Goal: Task Accomplishment & Management: Manage account settings

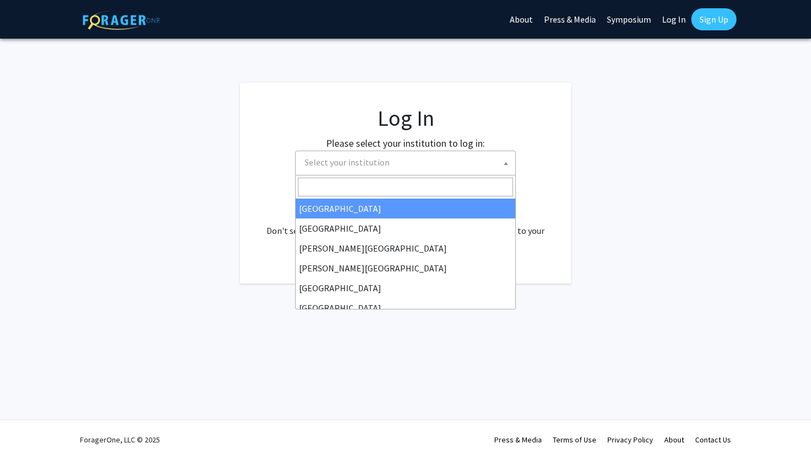
select select
click at [447, 160] on span "Select your institution" at bounding box center [407, 162] width 215 height 23
type input "u"
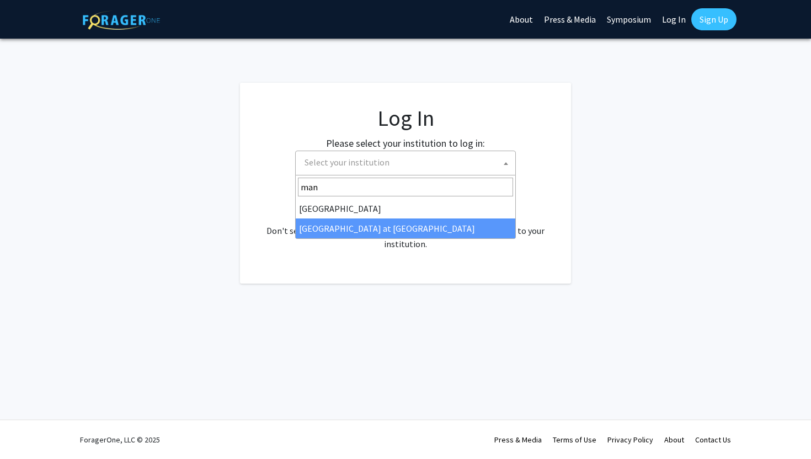
type input "man"
select select "18"
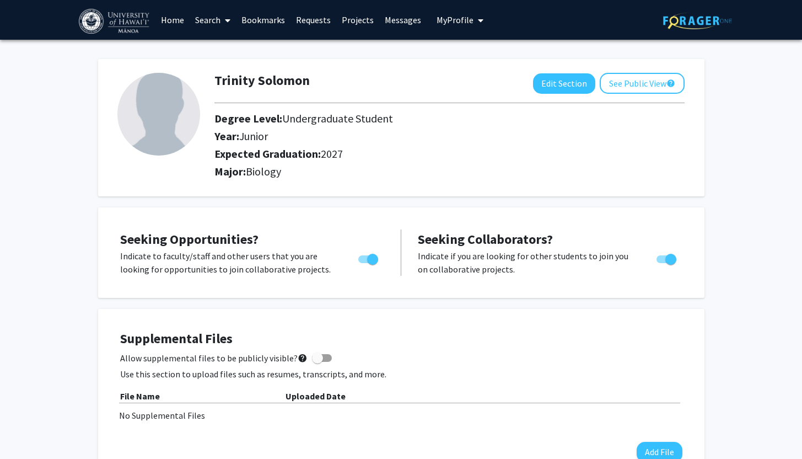
click at [218, 16] on link "Search" at bounding box center [213, 20] width 46 height 39
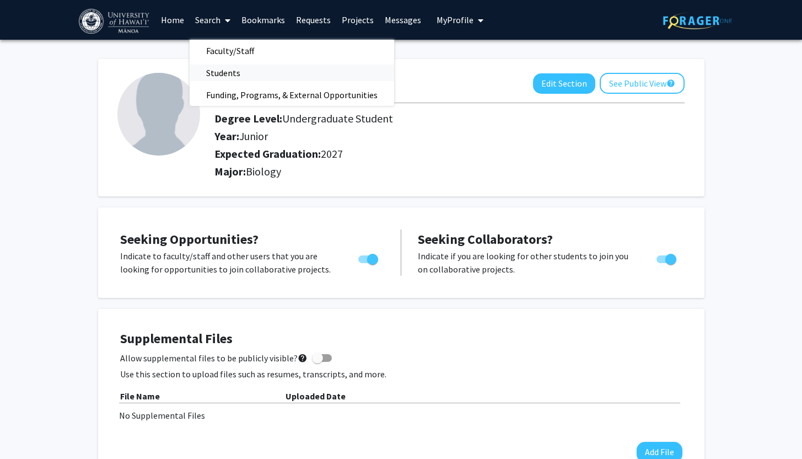
click at [250, 70] on span "Students" at bounding box center [223, 73] width 67 height 22
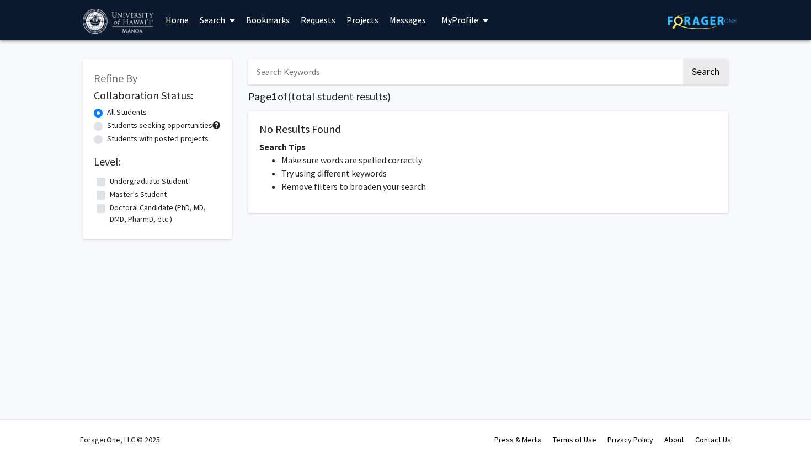
click at [294, 69] on input "Search Keywords" at bounding box center [464, 71] width 433 height 25
click at [223, 14] on link "Search" at bounding box center [217, 20] width 46 height 39
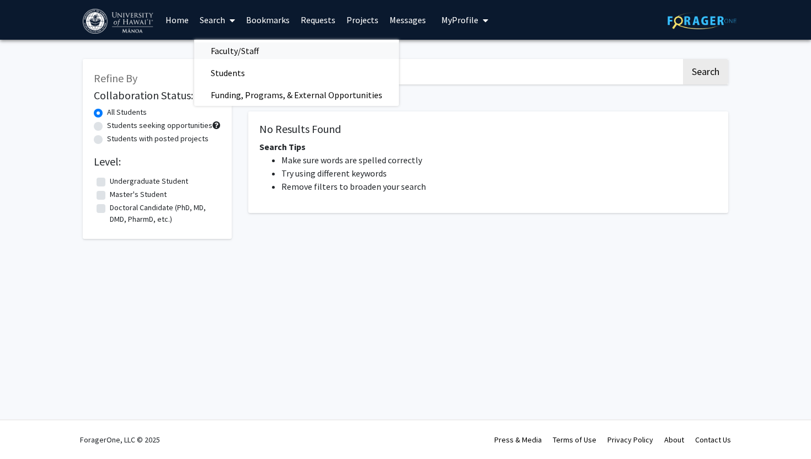
click at [246, 48] on span "Faculty/Staff" at bounding box center [234, 51] width 81 height 22
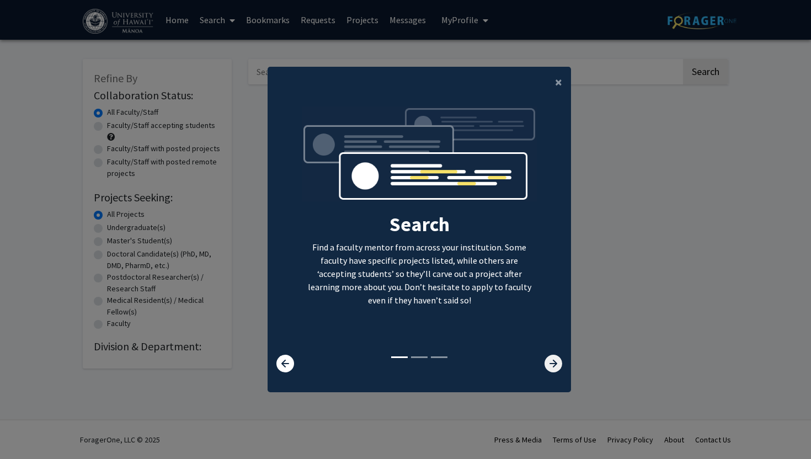
click at [549, 359] on icon at bounding box center [553, 364] width 18 height 18
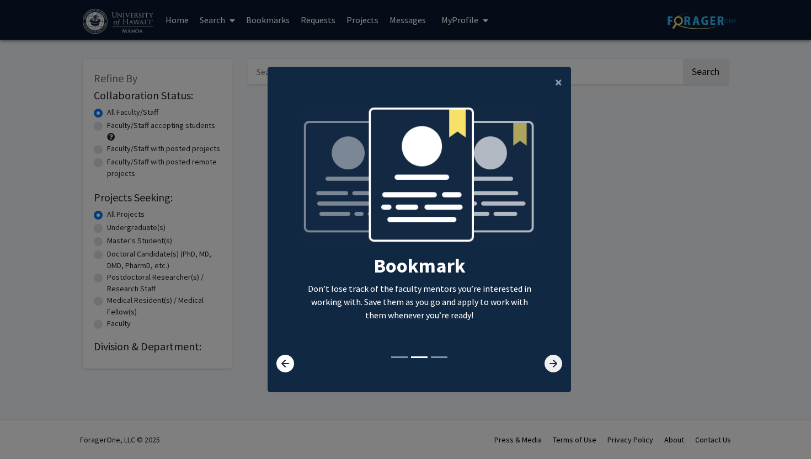
click at [549, 359] on icon at bounding box center [553, 364] width 18 height 18
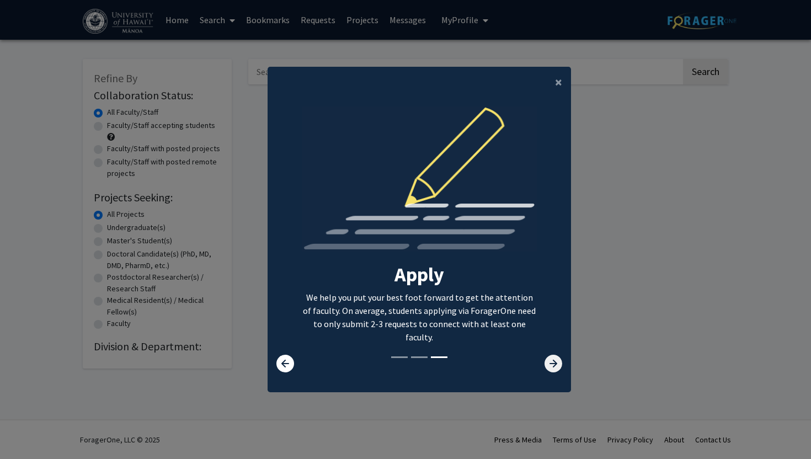
click at [549, 359] on icon at bounding box center [553, 364] width 18 height 18
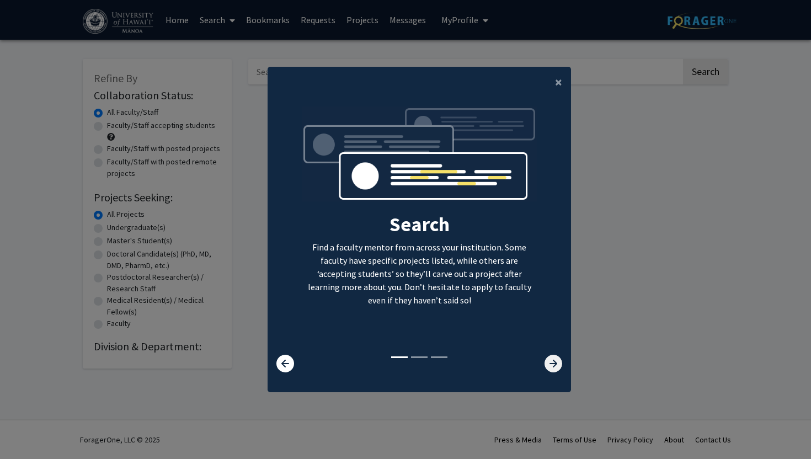
click at [549, 359] on icon at bounding box center [553, 364] width 18 height 18
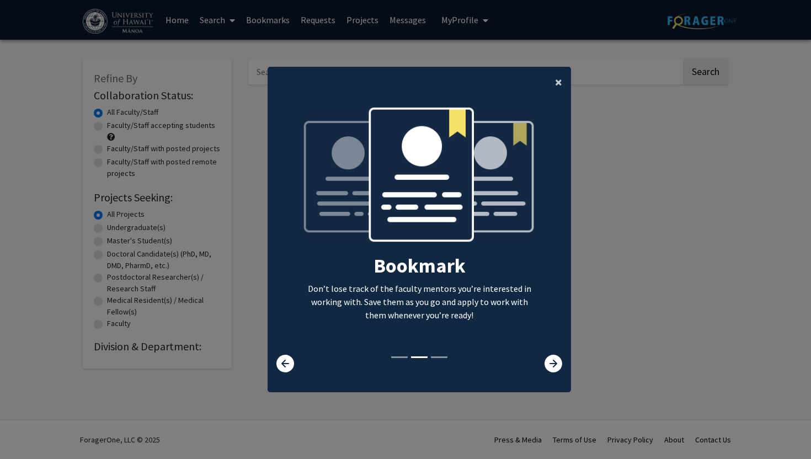
click at [557, 78] on span "×" at bounding box center [558, 81] width 7 height 17
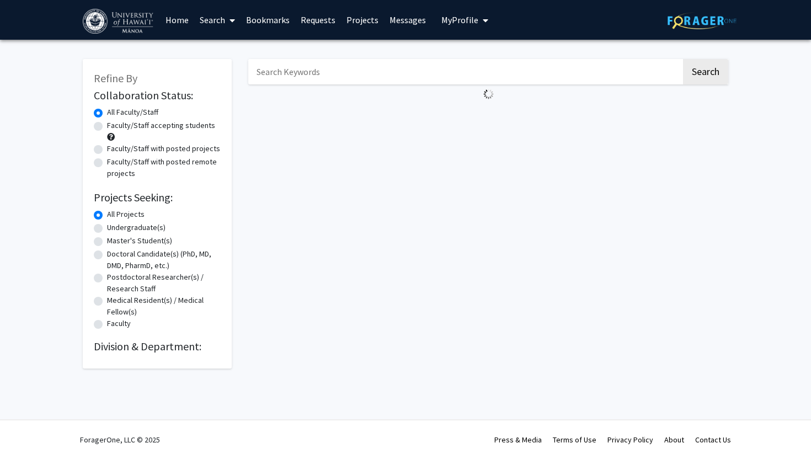
click at [368, 72] on input "Search Keywords" at bounding box center [464, 71] width 433 height 25
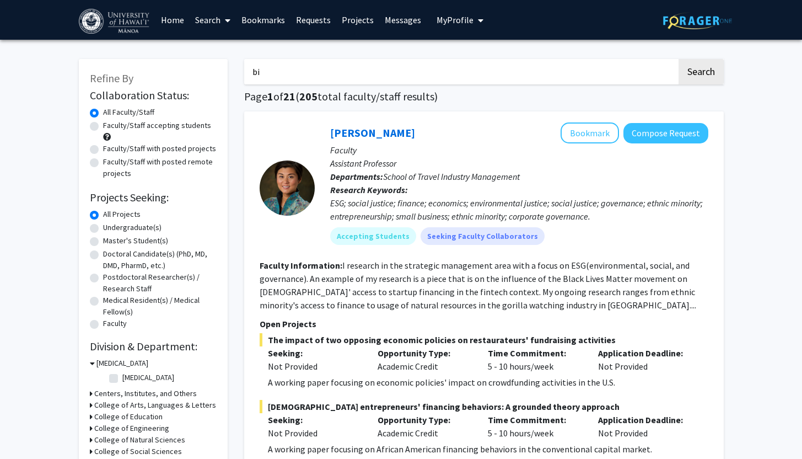
type input "b"
type input "[PERSON_NAME]"
click at [679, 59] on button "Search" at bounding box center [701, 71] width 45 height 25
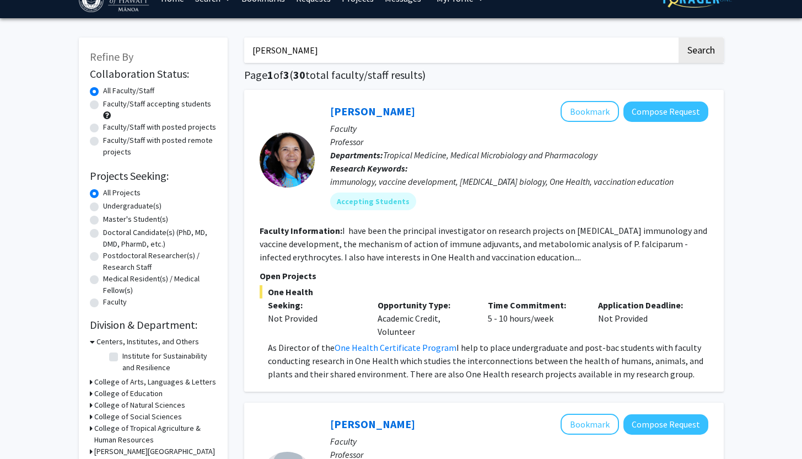
scroll to position [19, 0]
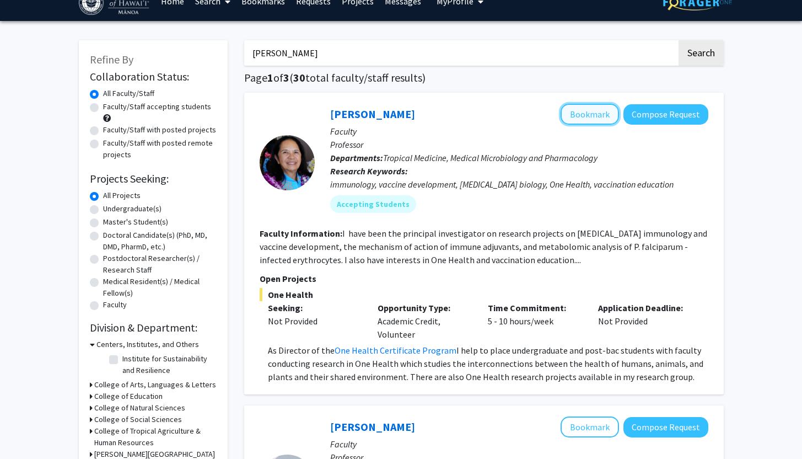
click at [587, 117] on button "Bookmark" at bounding box center [590, 114] width 58 height 21
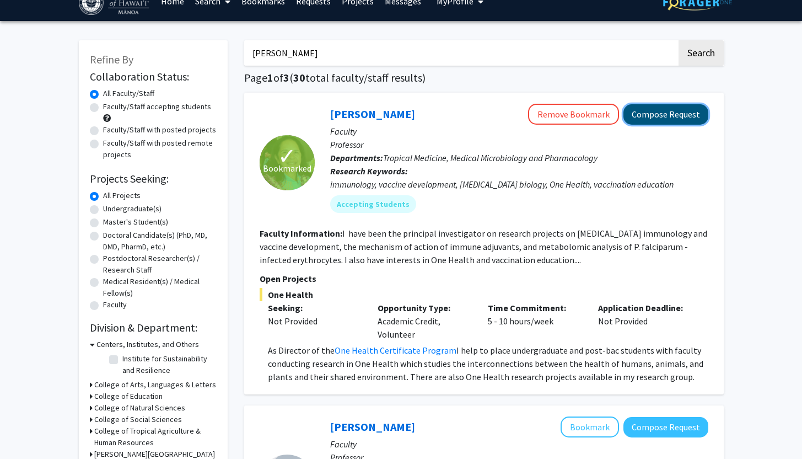
click at [669, 121] on button "Compose Request" at bounding box center [666, 114] width 85 height 20
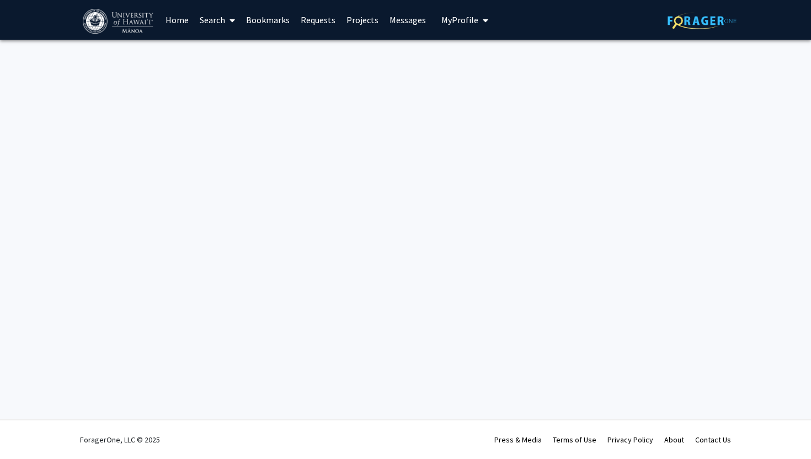
click at [23, 13] on div "Skip navigation Home Search Bookmarks Requests Projects Messages My Profile [PE…" at bounding box center [405, 20] width 811 height 40
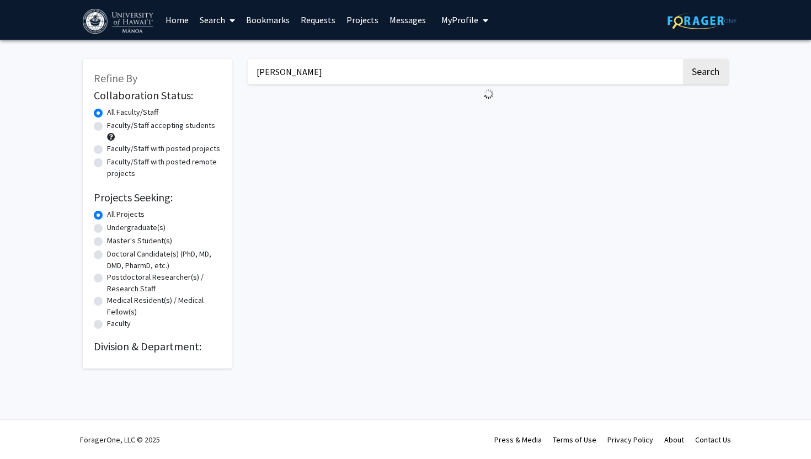
drag, startPoint x: 310, startPoint y: 73, endPoint x: 251, endPoint y: 74, distance: 59.0
click at [251, 74] on input "[PERSON_NAME]" at bounding box center [464, 71] width 433 height 25
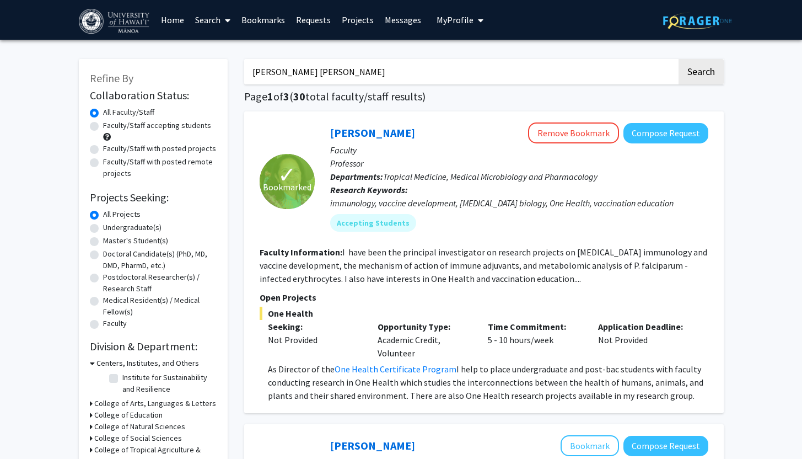
type input "[PERSON_NAME] [PERSON_NAME]"
click at [679, 59] on button "Search" at bounding box center [701, 71] width 45 height 25
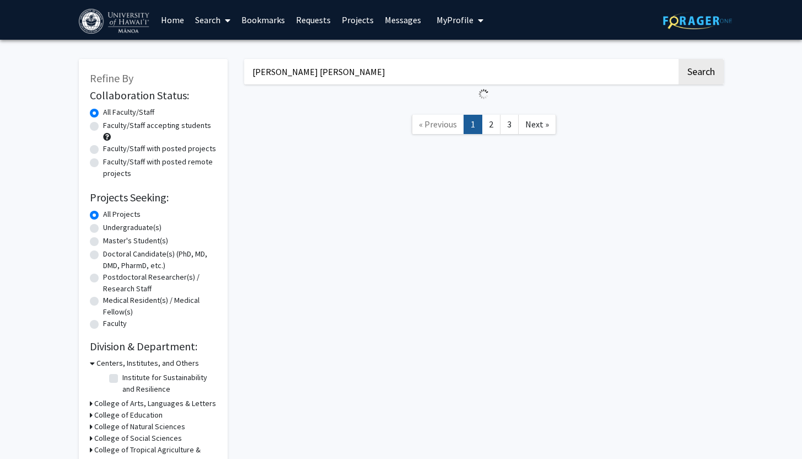
click at [374, 207] on div "[PERSON_NAME] [PERSON_NAME] Search « Previous 1 2 3 Next »" at bounding box center [484, 303] width 496 height 511
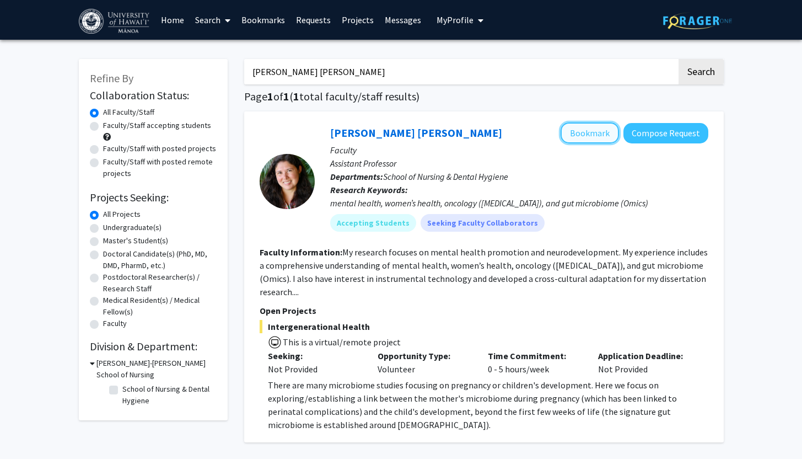
click at [588, 131] on button "Bookmark" at bounding box center [590, 132] width 58 height 21
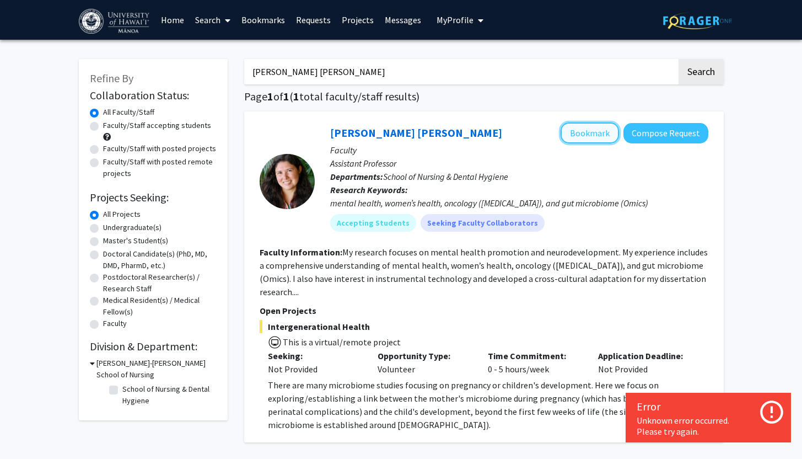
click at [589, 136] on button "Bookmark" at bounding box center [590, 132] width 58 height 21
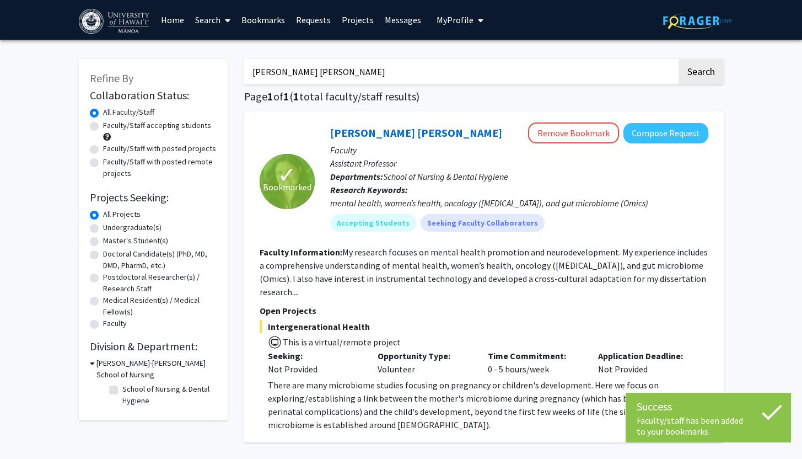
drag, startPoint x: 357, startPoint y: 67, endPoint x: 244, endPoint y: 74, distance: 113.3
click at [244, 73] on input "[PERSON_NAME] [PERSON_NAME]" at bounding box center [460, 71] width 433 height 25
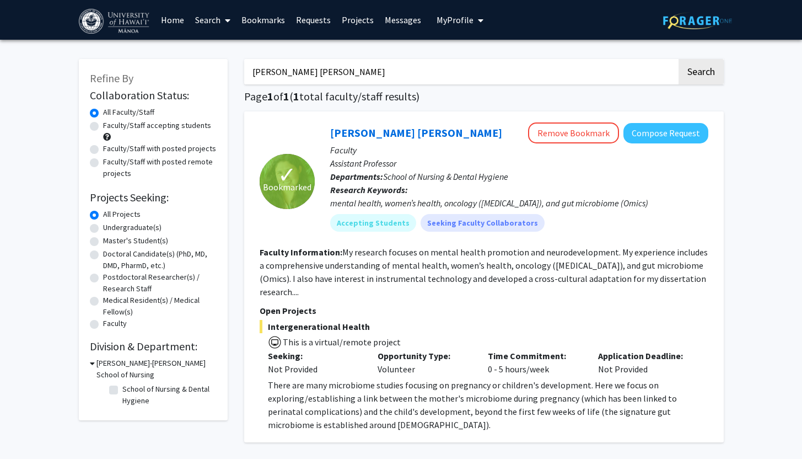
type input "[PERSON_NAME] [PERSON_NAME]"
click at [679, 59] on button "Search" at bounding box center [701, 71] width 45 height 25
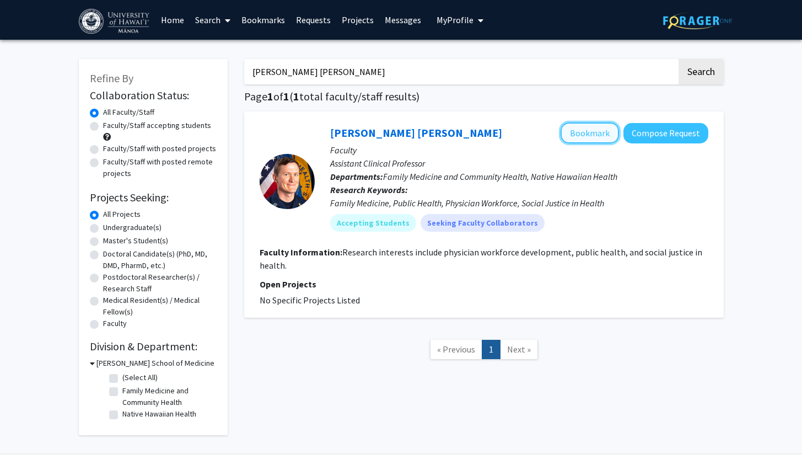
click at [584, 131] on button "Bookmark" at bounding box center [590, 132] width 58 height 21
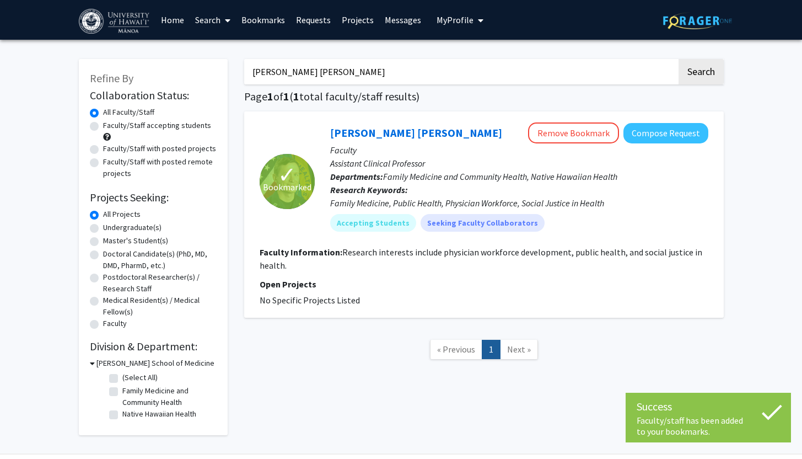
drag, startPoint x: 327, startPoint y: 71, endPoint x: 244, endPoint y: 75, distance: 82.8
click at [244, 75] on input "[PERSON_NAME] [PERSON_NAME]" at bounding box center [460, 71] width 433 height 25
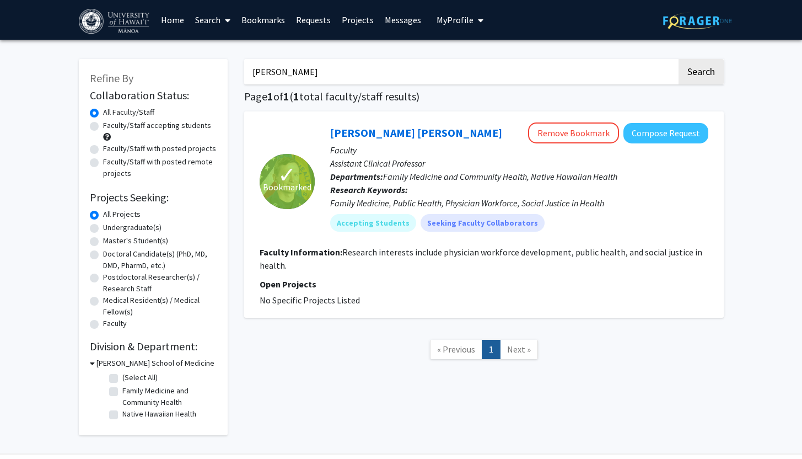
type input "[PERSON_NAME]"
click at [679, 59] on button "Search" at bounding box center [701, 71] width 45 height 25
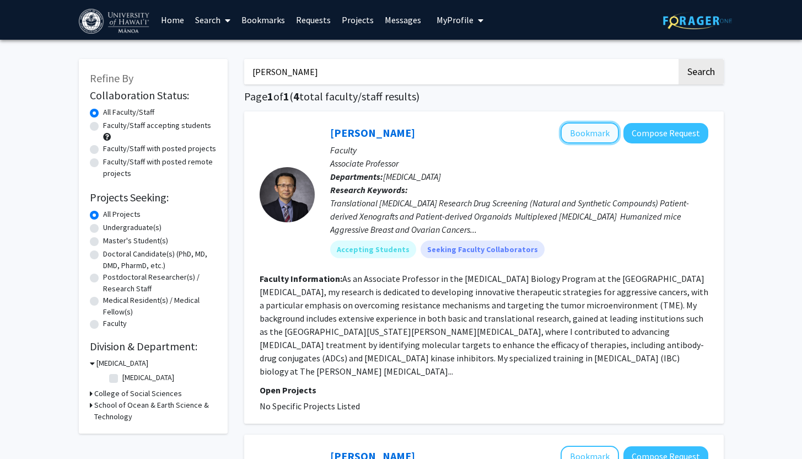
click at [584, 132] on button "Bookmark" at bounding box center [590, 132] width 58 height 21
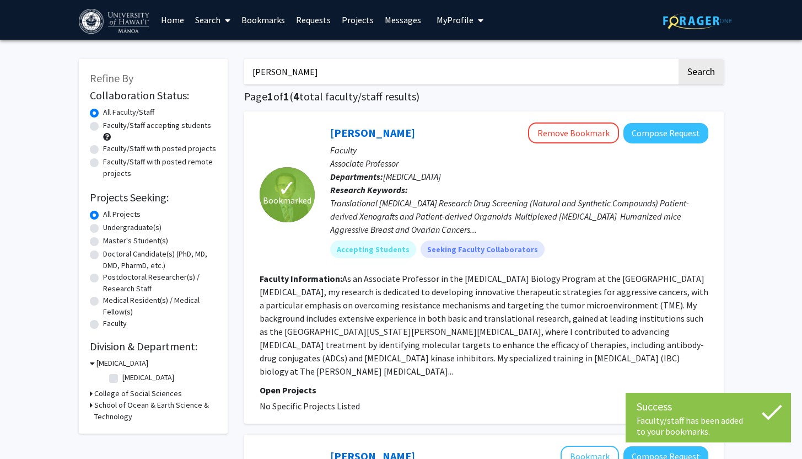
drag, startPoint x: 308, startPoint y: 79, endPoint x: 242, endPoint y: 76, distance: 66.2
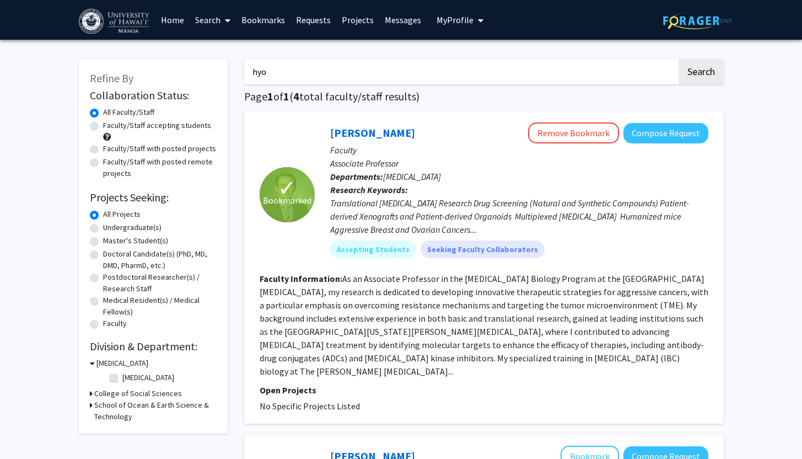
type input "hyo-"
drag, startPoint x: 278, startPoint y: 67, endPoint x: 243, endPoint y: 67, distance: 35.8
type input "dr. [PERSON_NAME]"
click at [679, 59] on button "Search" at bounding box center [701, 71] width 45 height 25
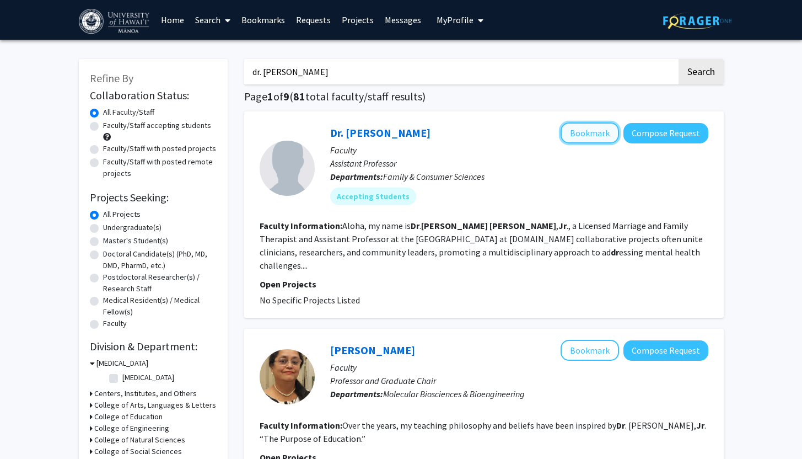
click at [586, 122] on button "Bookmark" at bounding box center [590, 132] width 58 height 21
click at [573, 132] on button "Bookmark" at bounding box center [590, 132] width 58 height 21
click at [588, 122] on button "Bookmark" at bounding box center [590, 132] width 58 height 21
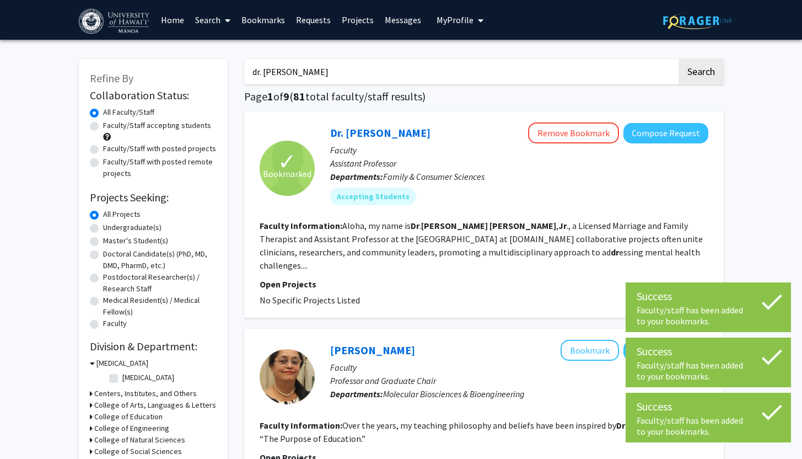
drag, startPoint x: 334, startPoint y: 76, endPoint x: 230, endPoint y: 74, distance: 103.7
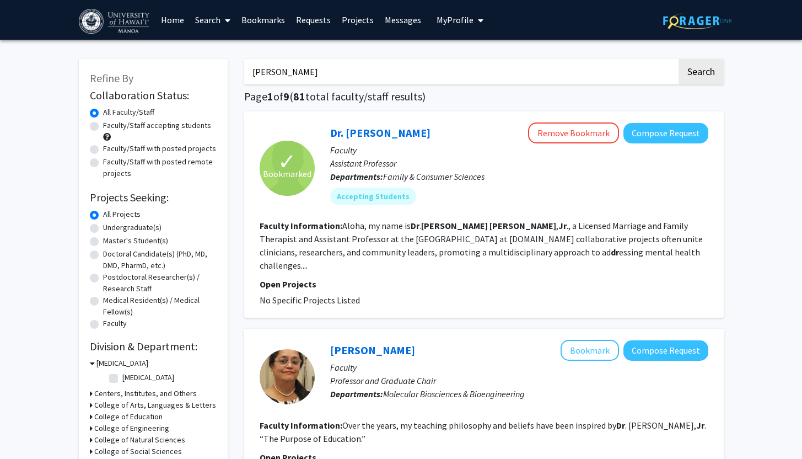
type input "[PERSON_NAME]"
click at [679, 59] on button "Search" at bounding box center [701, 71] width 45 height 25
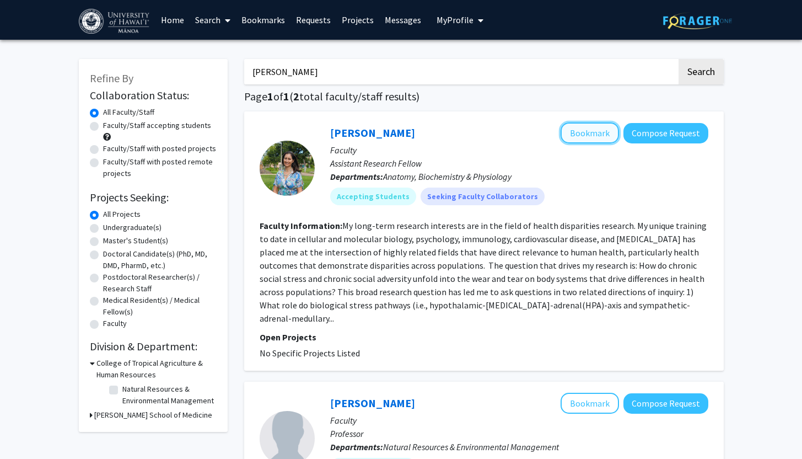
click at [579, 136] on button "Bookmark" at bounding box center [590, 132] width 58 height 21
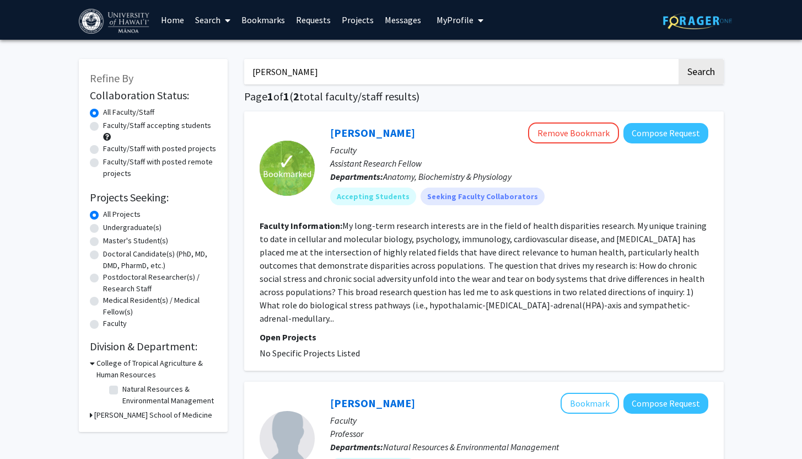
drag, startPoint x: 392, startPoint y: 77, endPoint x: 241, endPoint y: 70, distance: 151.2
click at [241, 70] on div "[PERSON_NAME] Search Page 1 of 1 ( 2 total faculty/staff results) ✓ Bookmarked …" at bounding box center [484, 330] width 496 height 564
click at [443, 14] on span "My Profile" at bounding box center [455, 19] width 37 height 11
click at [472, 51] on span "Trinity Solomon" at bounding box center [504, 51] width 65 height 12
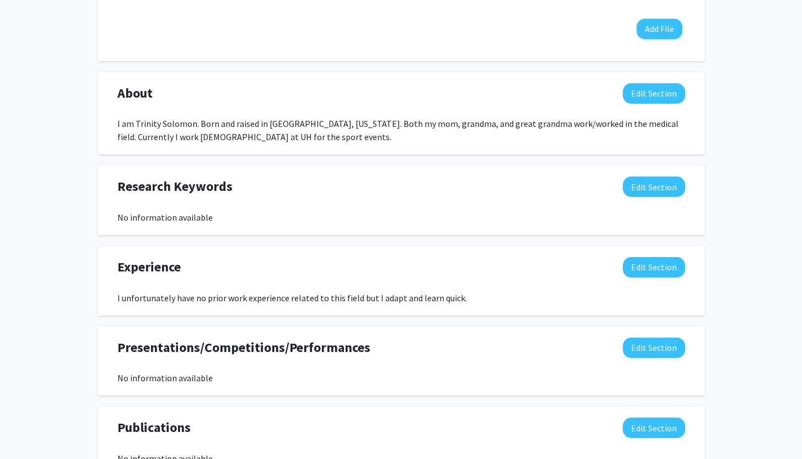
scroll to position [441, 0]
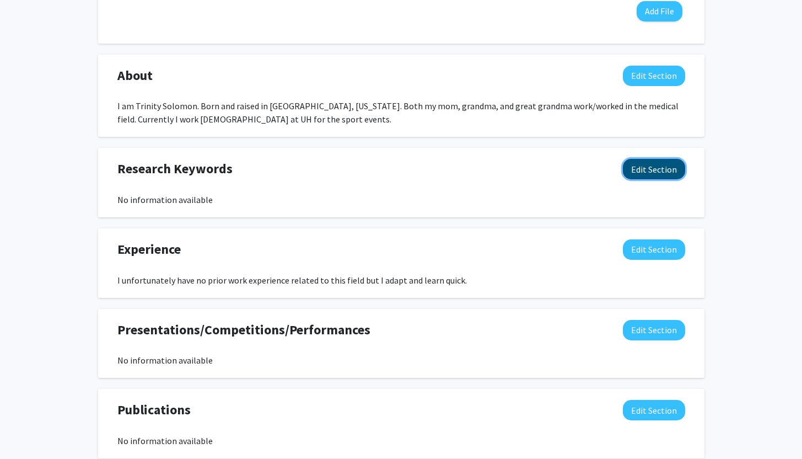
click at [658, 169] on button "Edit Section" at bounding box center [654, 169] width 62 height 20
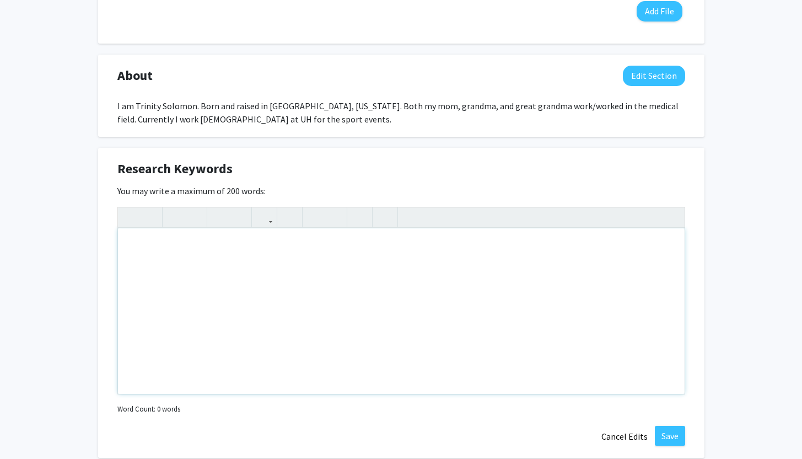
click at [221, 252] on div "Note to users with screen readers: Please deactivate our accessibility plugin f…" at bounding box center [401, 310] width 567 height 165
click at [223, 246] on div "Pre-med, Dermatology," at bounding box center [401, 310] width 567 height 165
type textarea "Pre-med, Dermatology, Anesthesiology.&nbsp;"
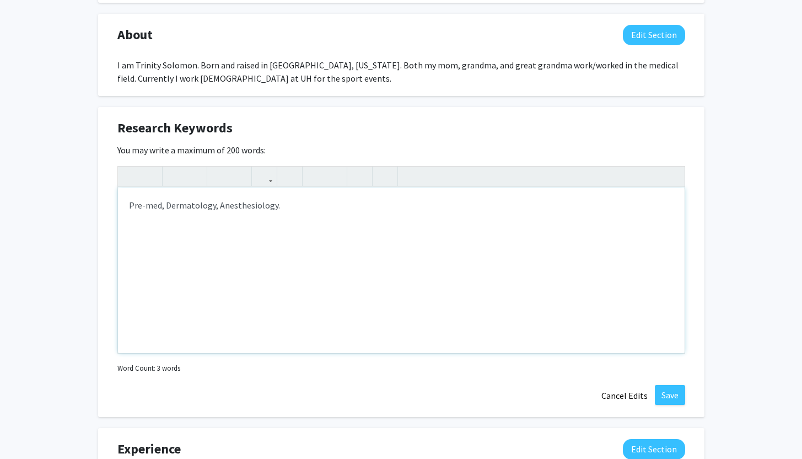
scroll to position [527, 0]
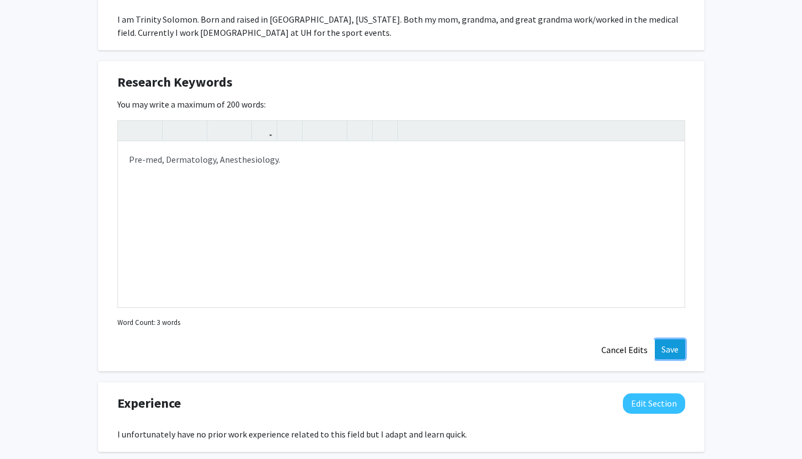
click at [666, 352] on button "Save" at bounding box center [670, 349] width 30 height 20
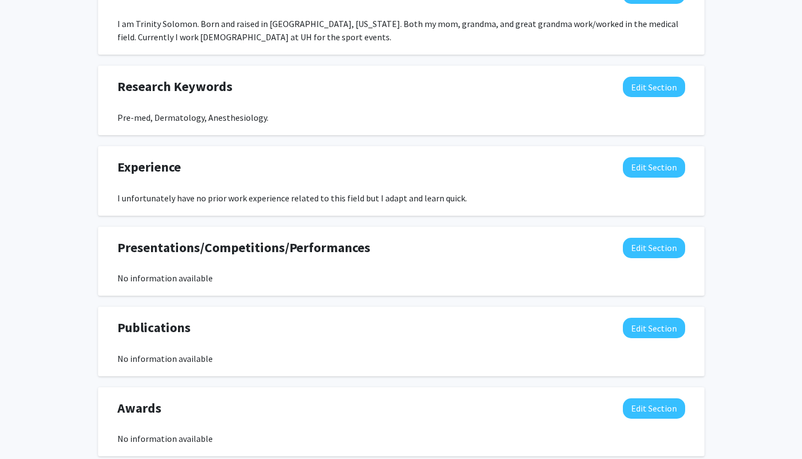
scroll to position [534, 0]
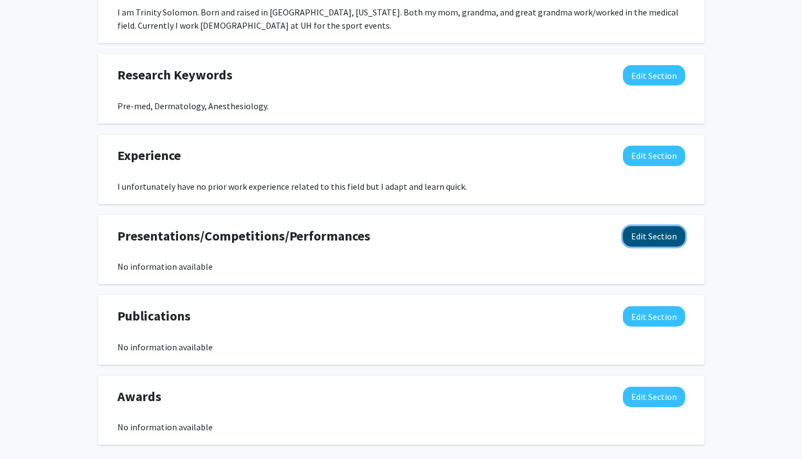
click at [640, 243] on button "Edit Section" at bounding box center [654, 236] width 62 height 20
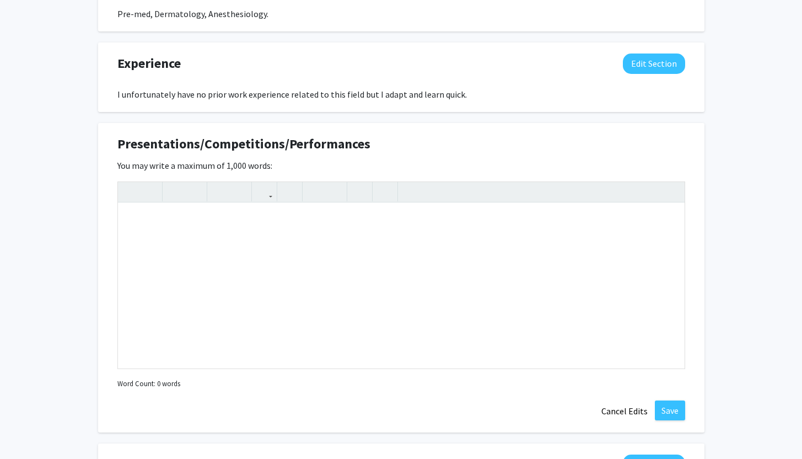
scroll to position [640, 0]
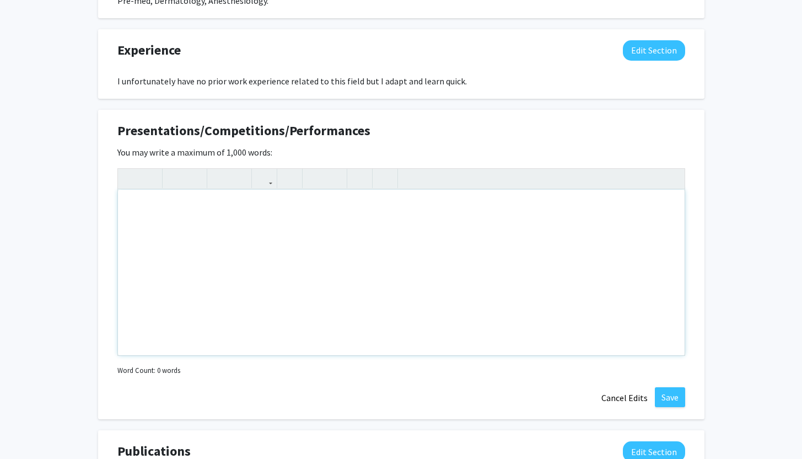
click at [195, 192] on div "Note to users with screen readers: Please deactivate our accessibility plugin f…" at bounding box center [401, 272] width 567 height 165
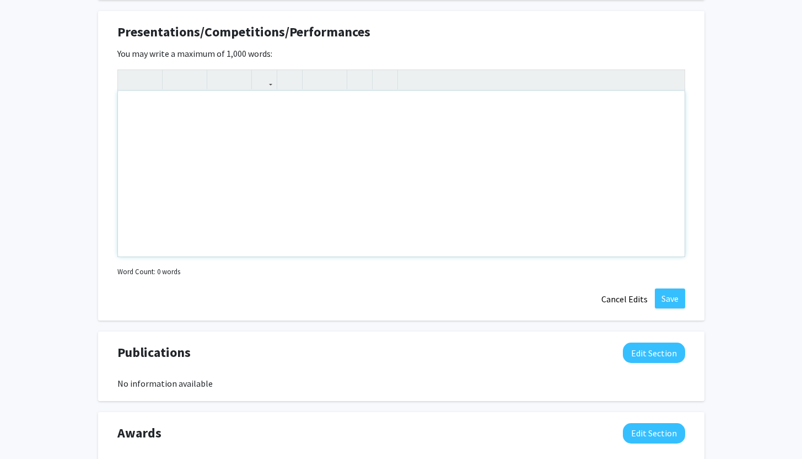
scroll to position [742, 0]
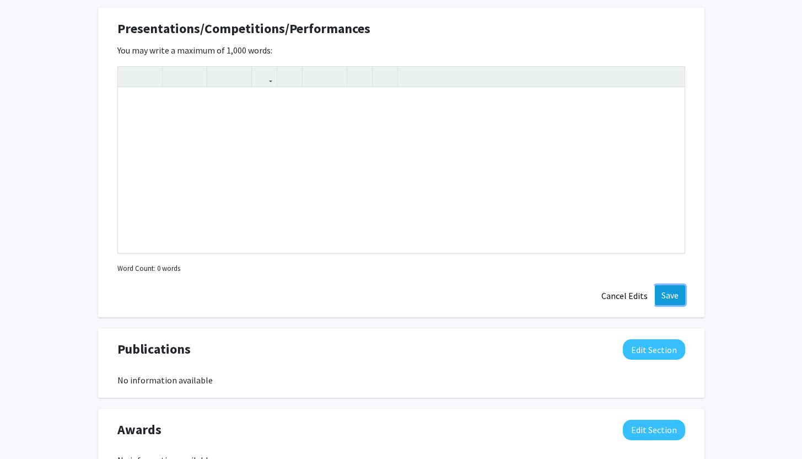
click at [671, 292] on button "Save" at bounding box center [670, 295] width 30 height 20
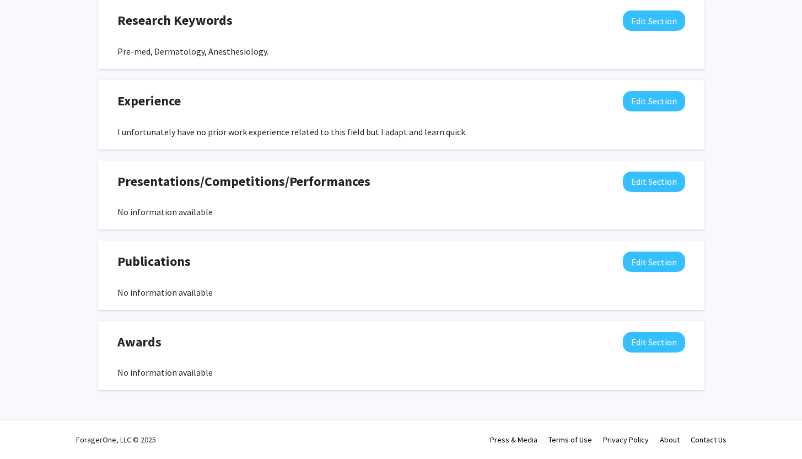
scroll to position [589, 0]
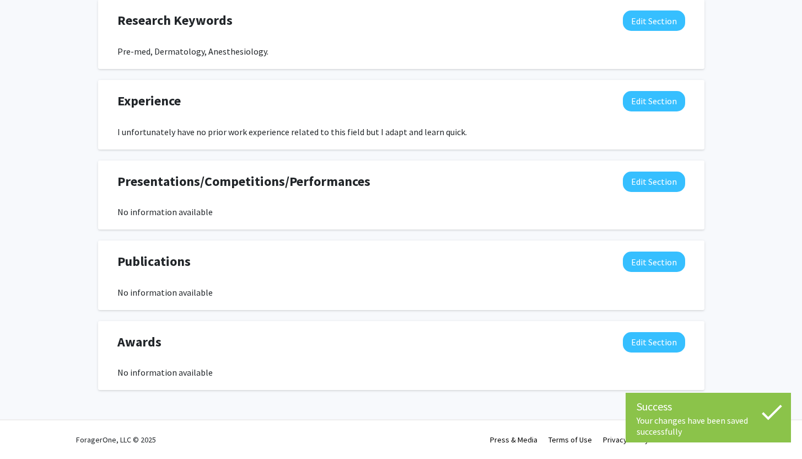
click at [192, 221] on div "Presentations/Competitions/Performances Edit Section No information available Y…" at bounding box center [401, 194] width 607 height 69
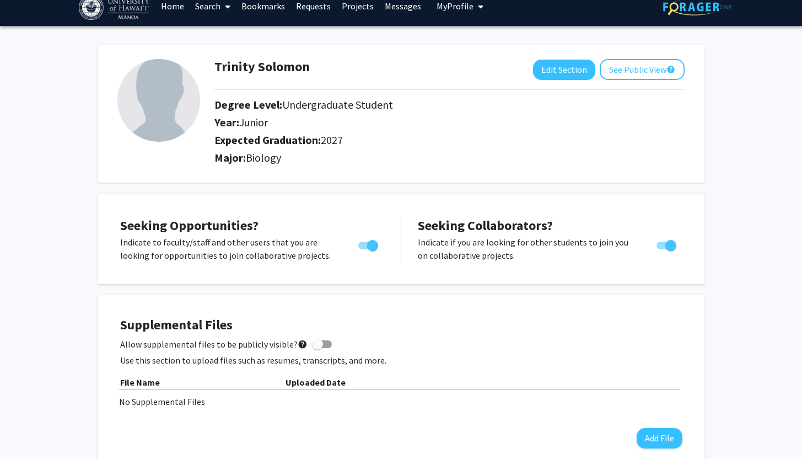
scroll to position [4, 0]
